Goal: Navigation & Orientation: Find specific page/section

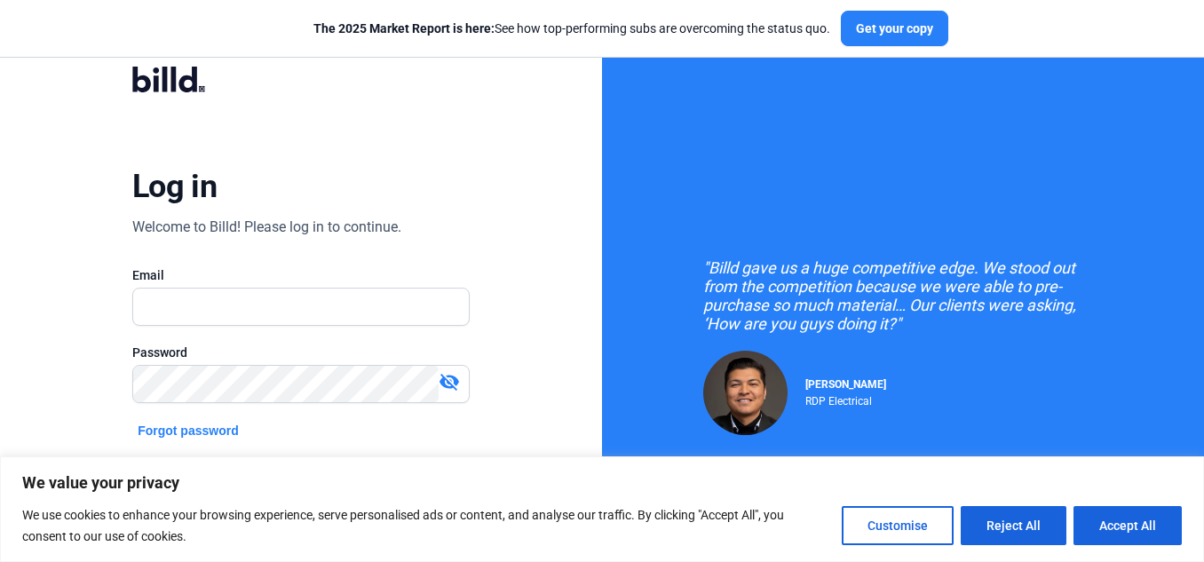
scroll to position [130, 0]
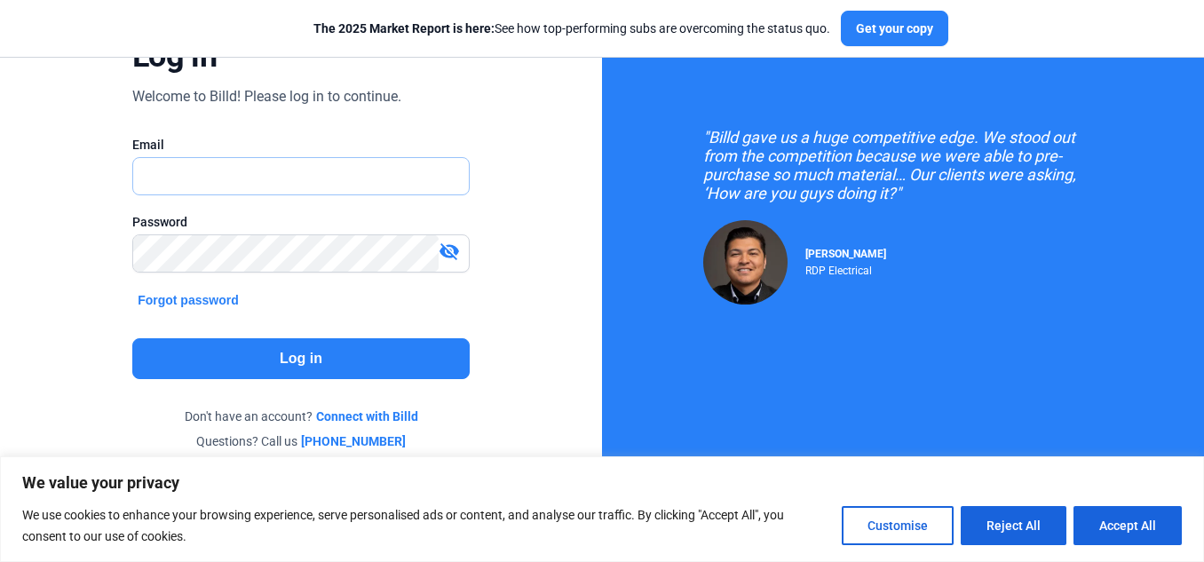
type input "[PERSON_NAME][EMAIL_ADDRESS][DOMAIN_NAME]"
click at [299, 357] on button "Log in" at bounding box center [300, 358] width 337 height 41
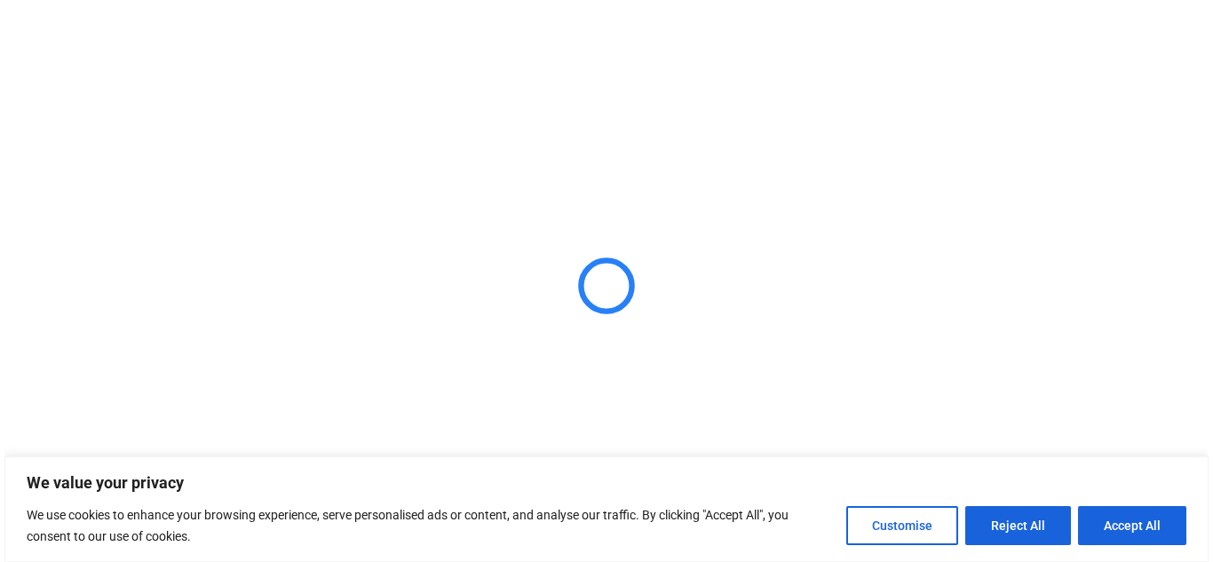
scroll to position [0, 0]
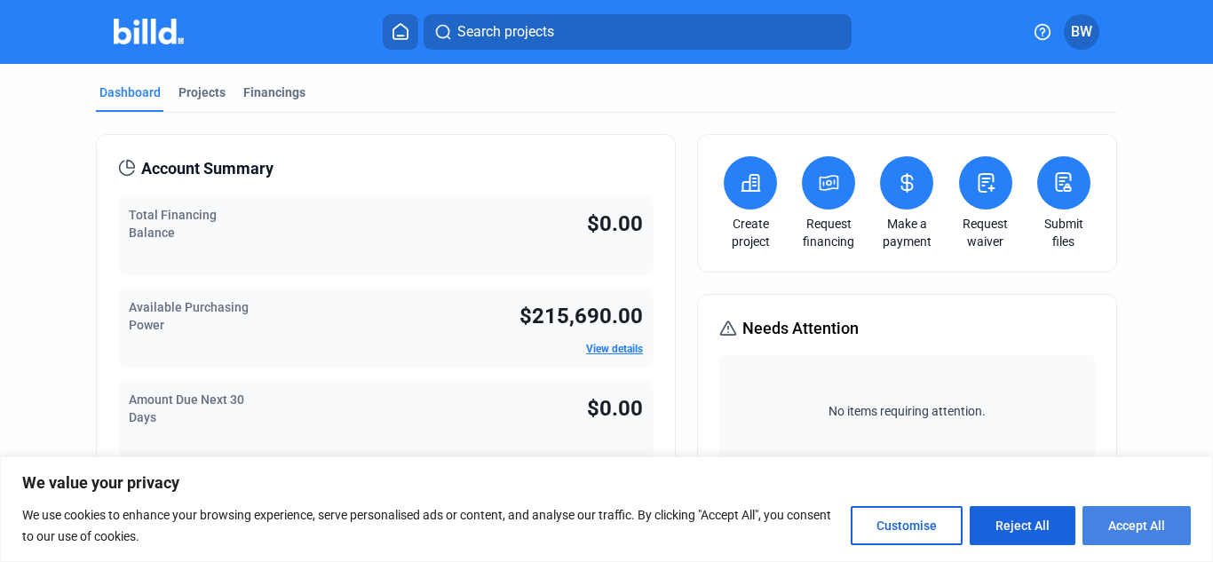
click at [1143, 521] on button "Accept All" at bounding box center [1136, 525] width 108 height 39
checkbox input "true"
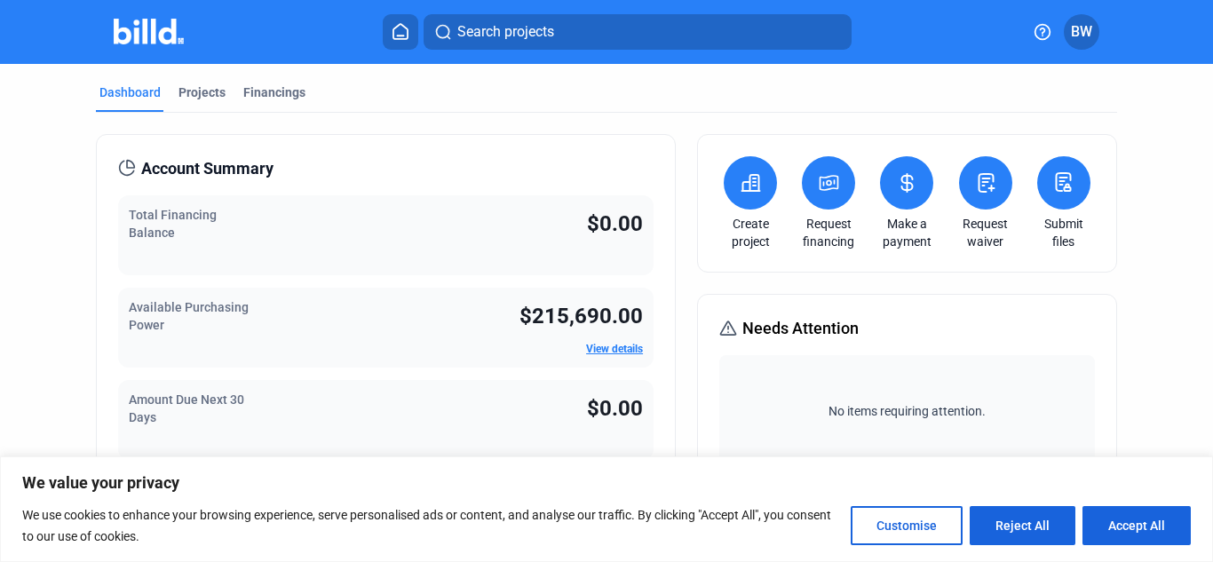
checkbox input "true"
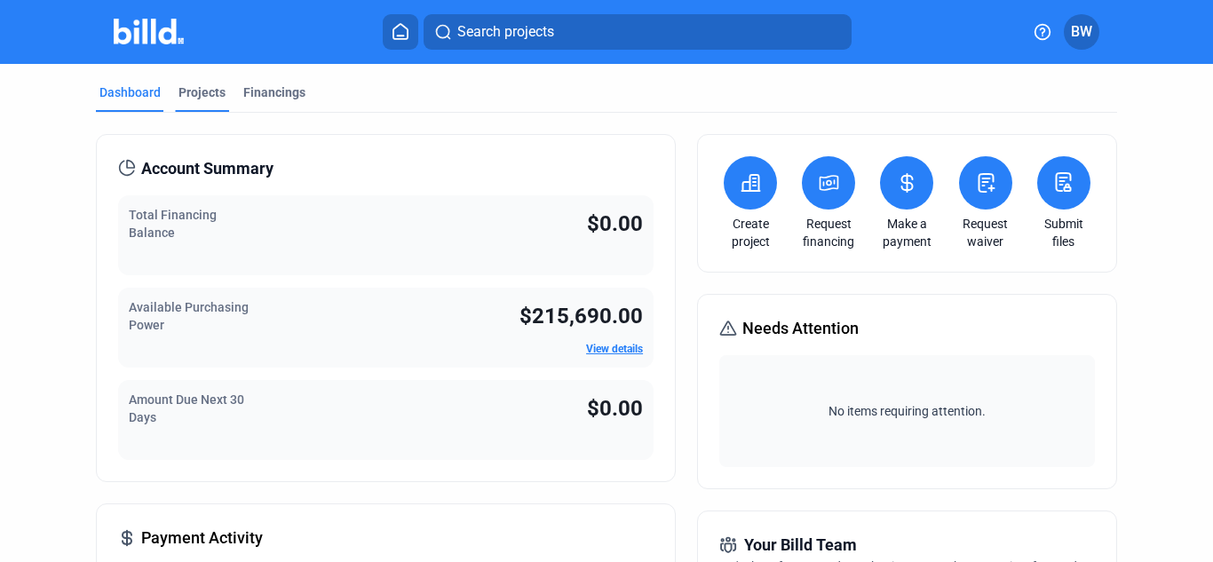
click at [209, 91] on div "Projects" at bounding box center [201, 92] width 47 height 18
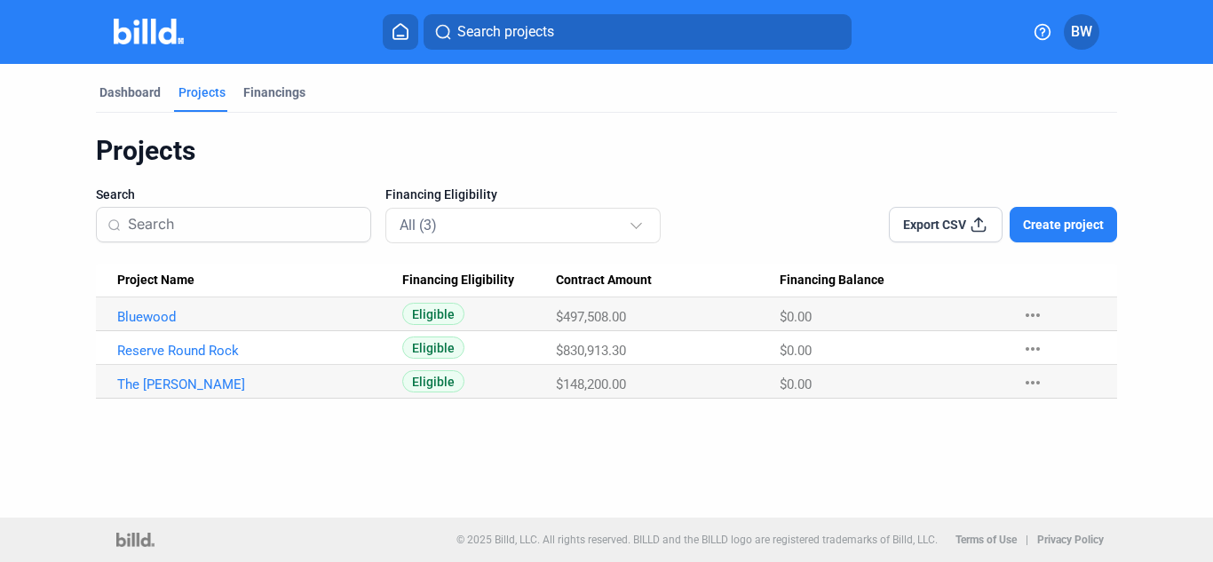
click at [483, 470] on div "Dashboard Projects Financings Projects Search Financing Eligibility All (3) Exp…" at bounding box center [606, 291] width 1213 height 454
